Goal: Information Seeking & Learning: Learn about a topic

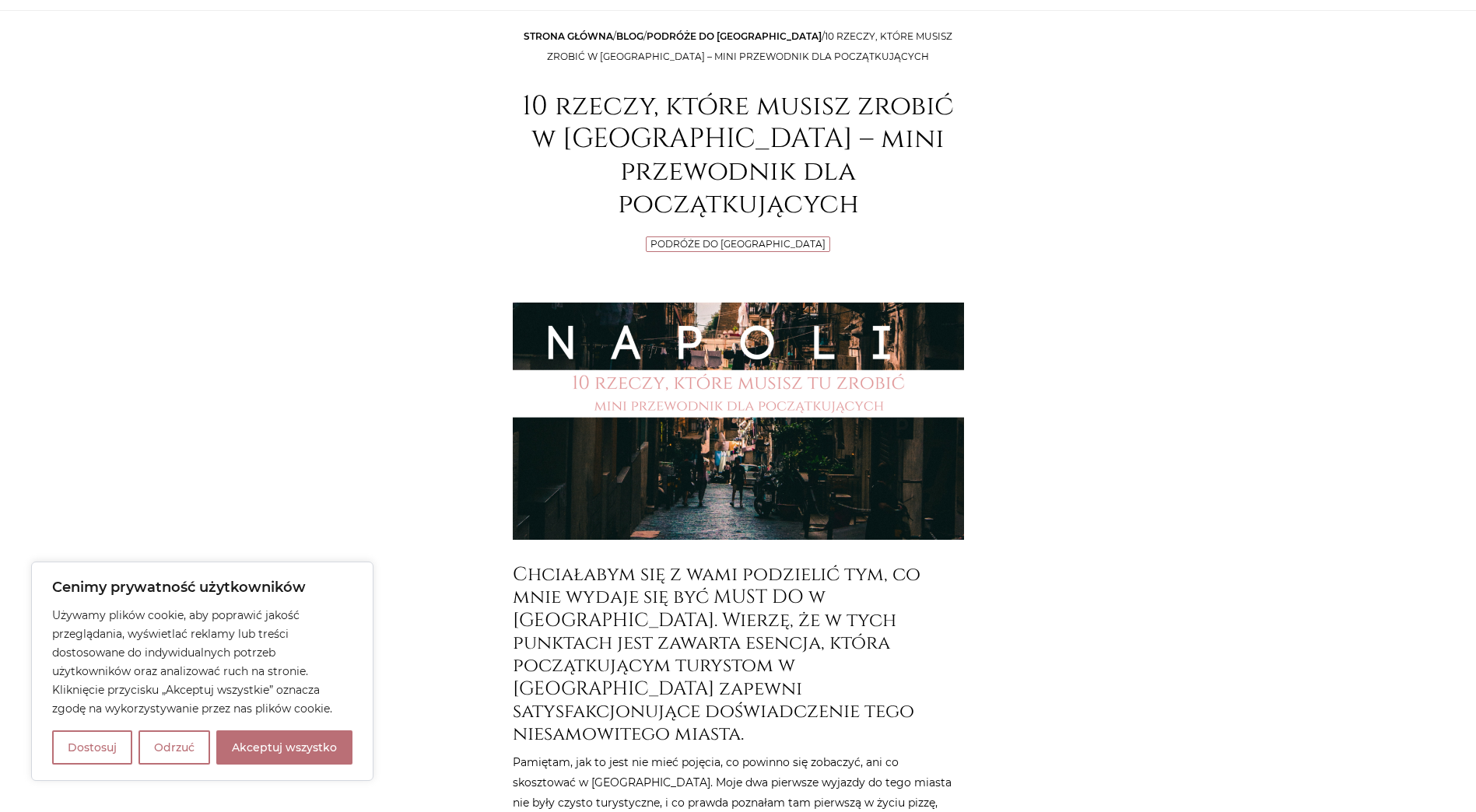
scroll to position [233, 0]
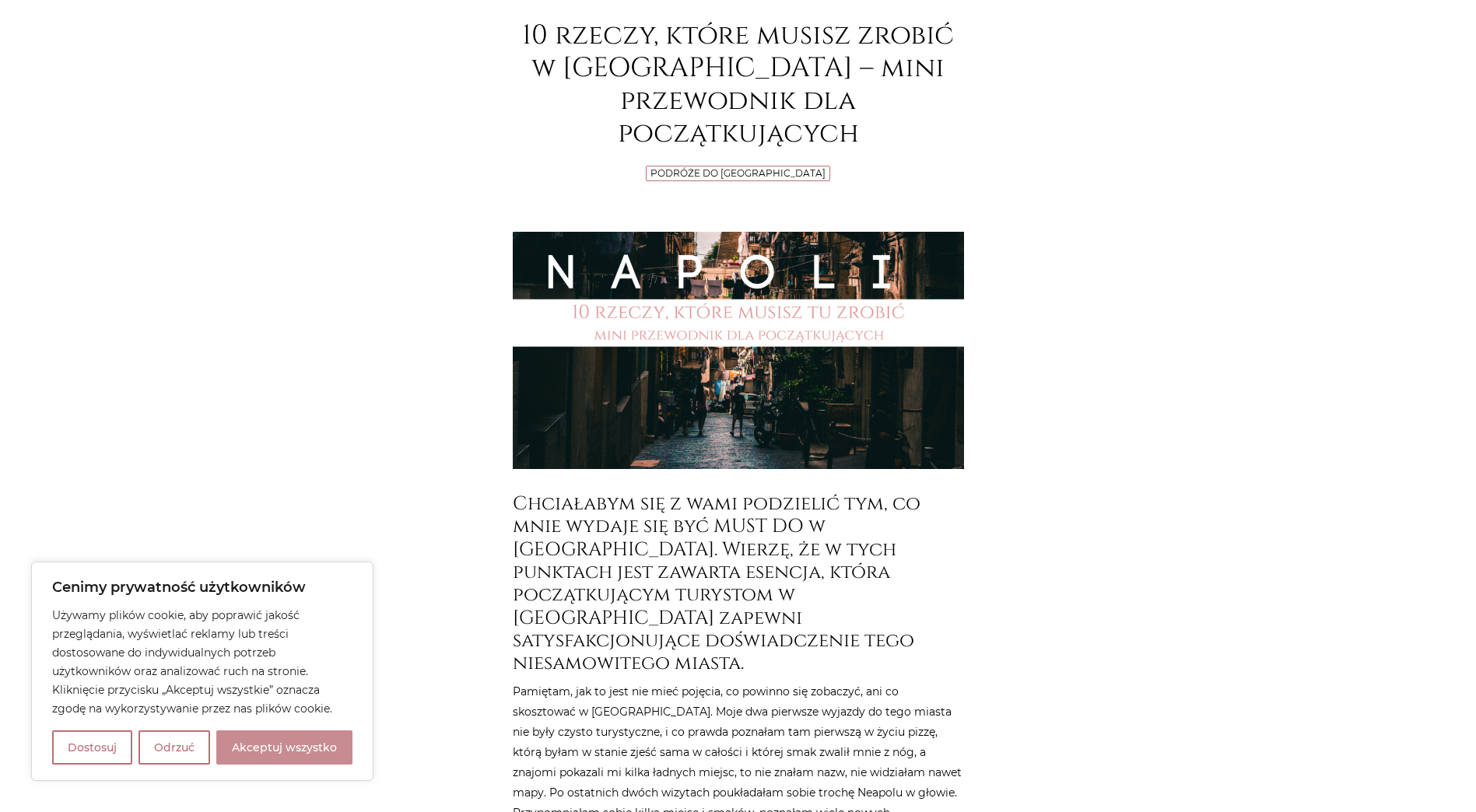
click at [273, 747] on button "Akceptuj wszystko" at bounding box center [284, 748] width 136 height 34
checkbox input "true"
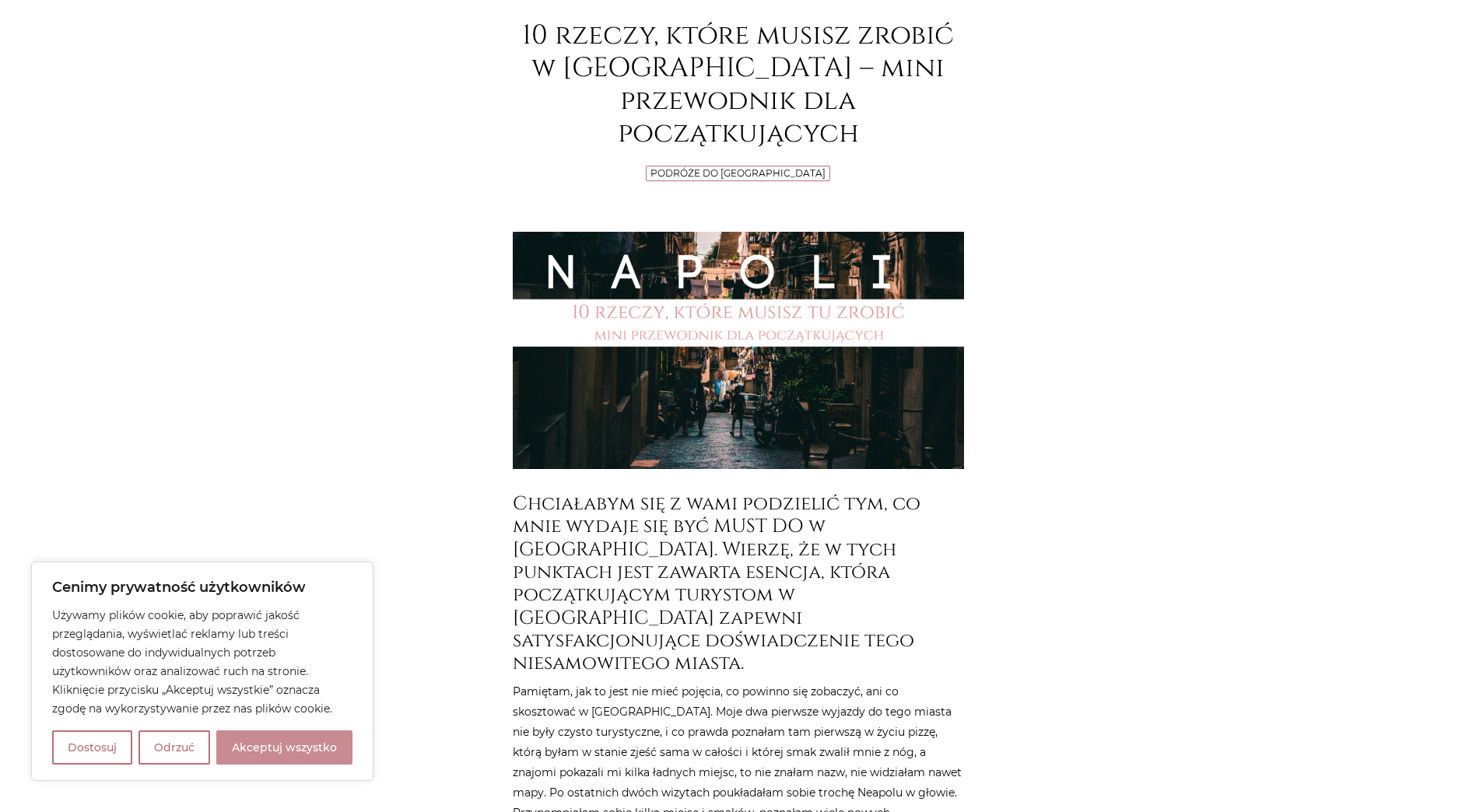
checkbox input "true"
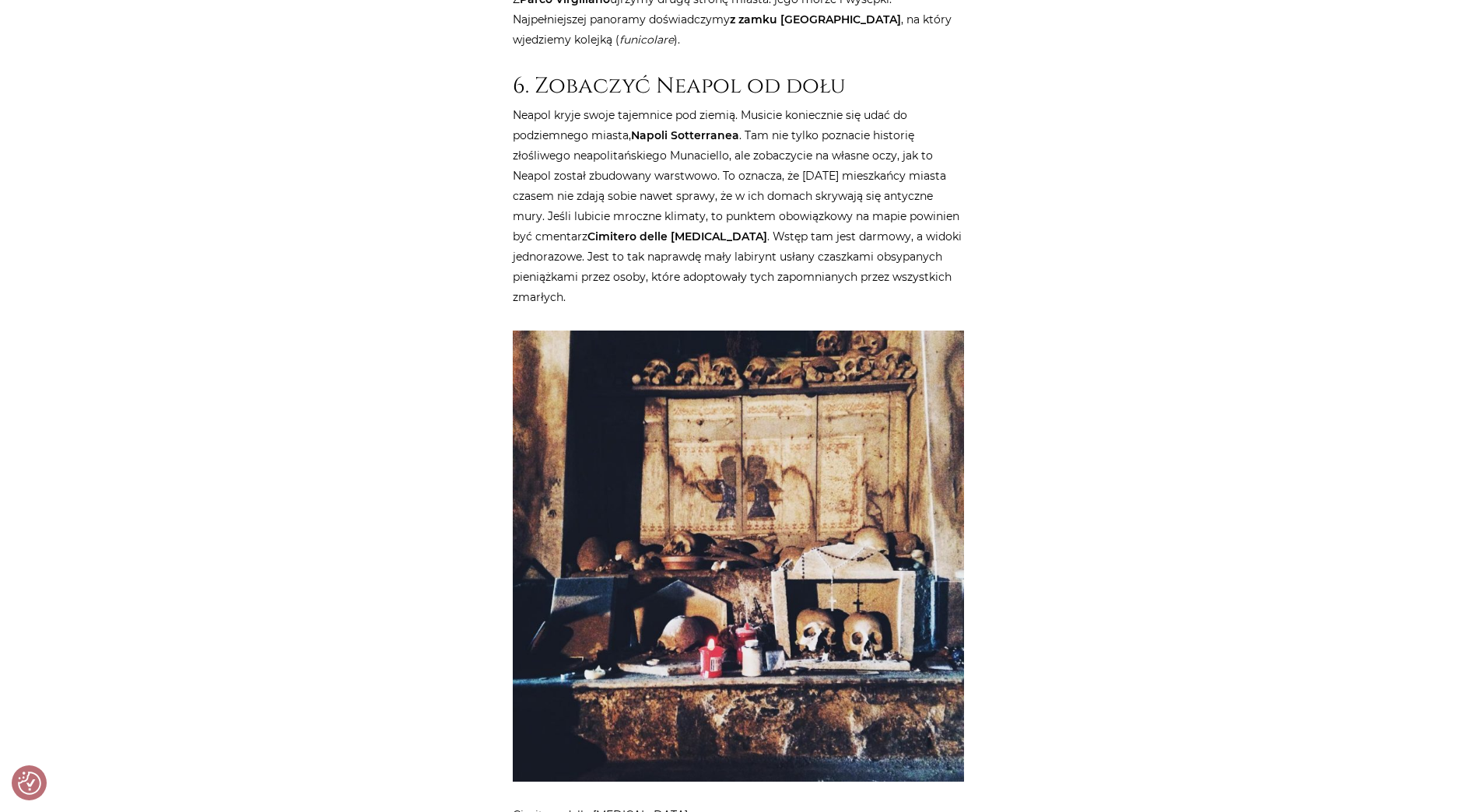
scroll to position [4589, 0]
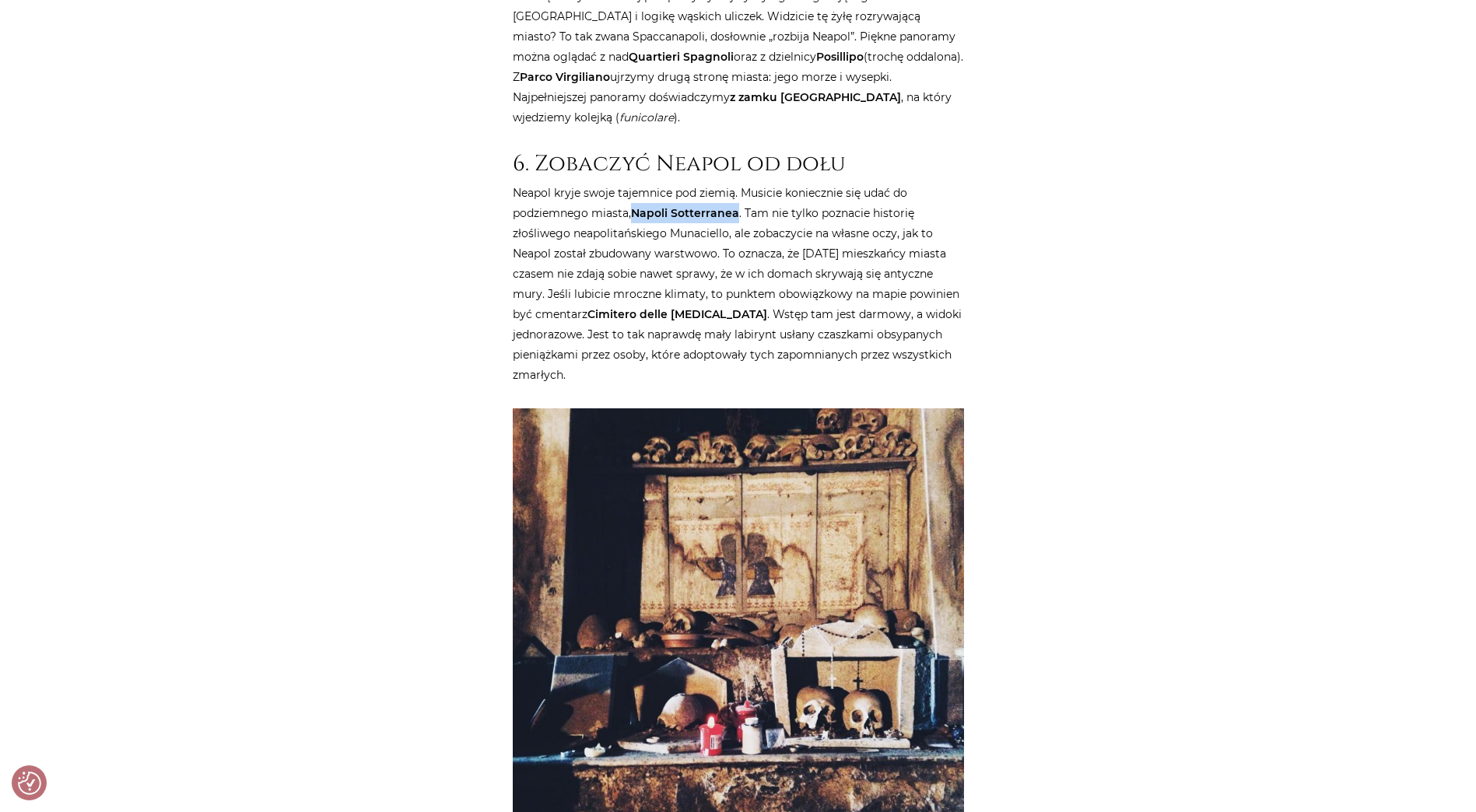
drag, startPoint x: 634, startPoint y: 74, endPoint x: 736, endPoint y: 76, distance: 102.0
click at [736, 206] on strong "Napoli Sotterranea" at bounding box center [684, 213] width 108 height 14
copy strong "Napoli Sotterranea"
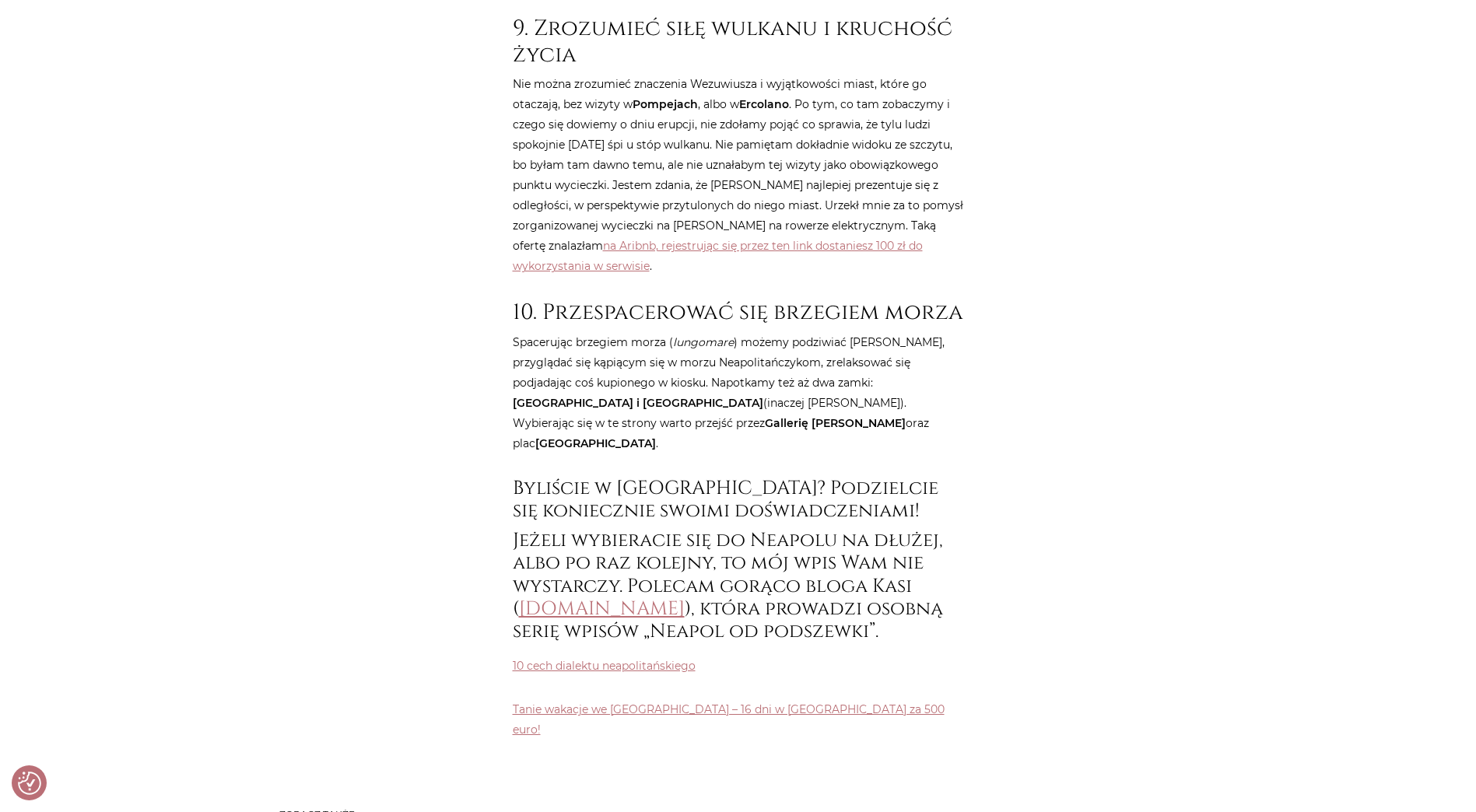
scroll to position [6843, 0]
